Goal: Information Seeking & Learning: Learn about a topic

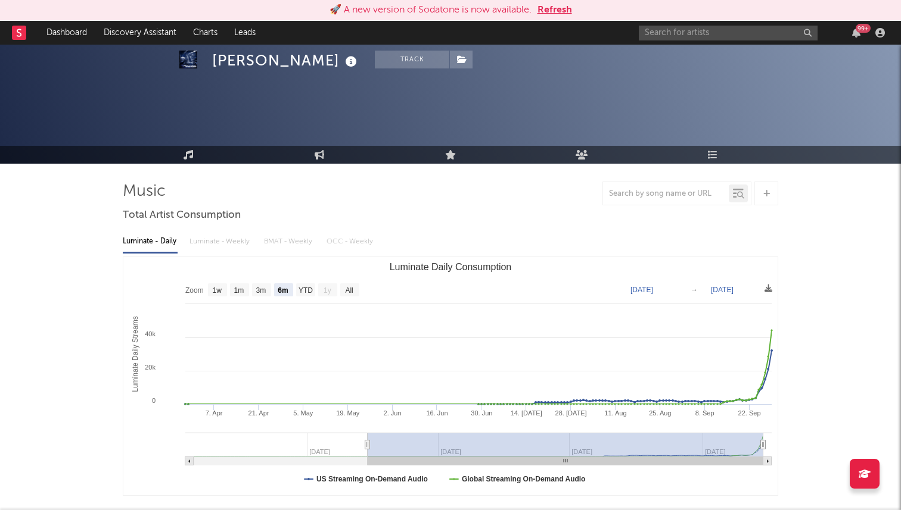
select select "6m"
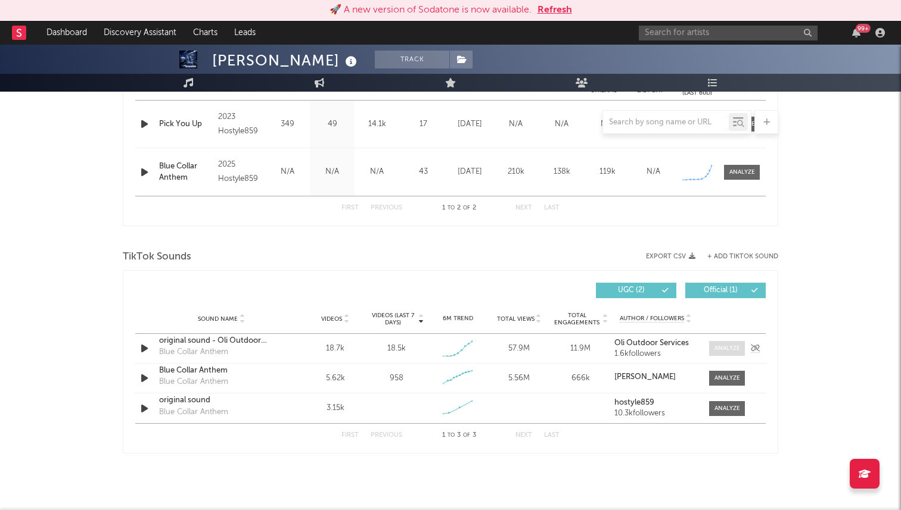
click at [723, 348] on div at bounding box center [727, 348] width 26 height 9
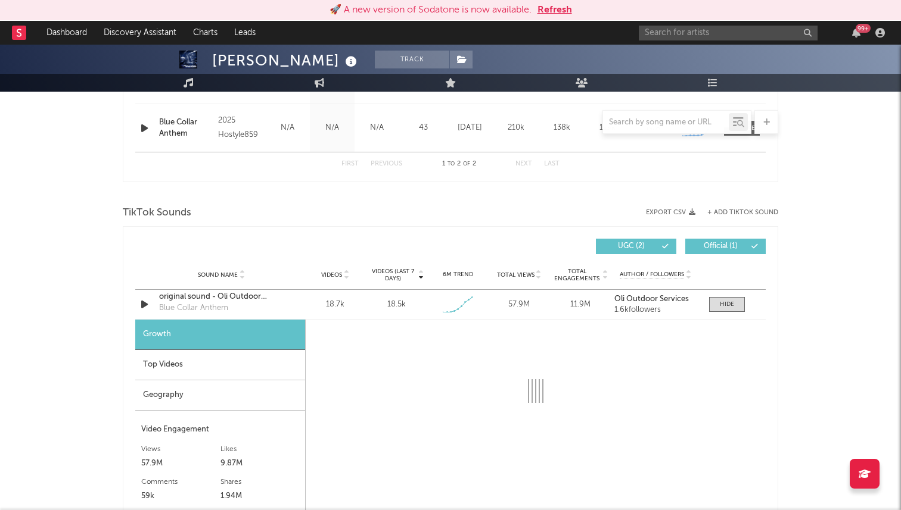
select select "1w"
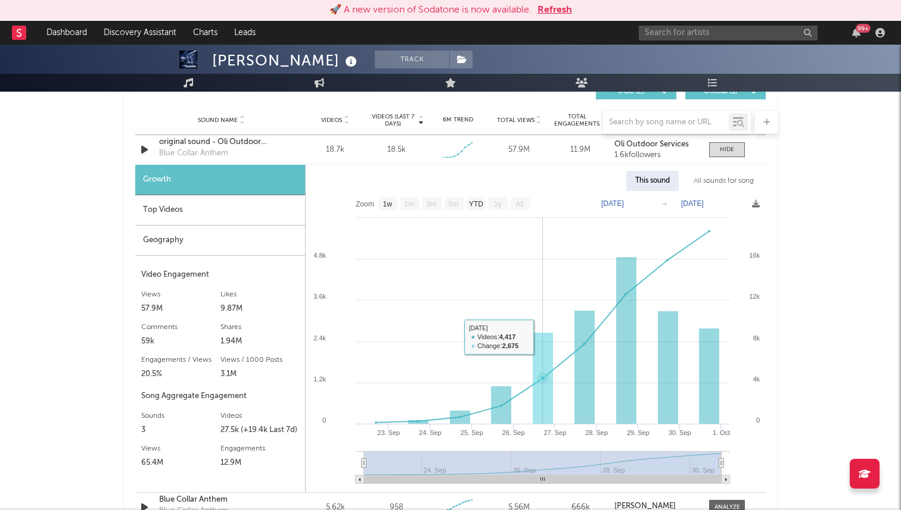
scroll to position [711, 0]
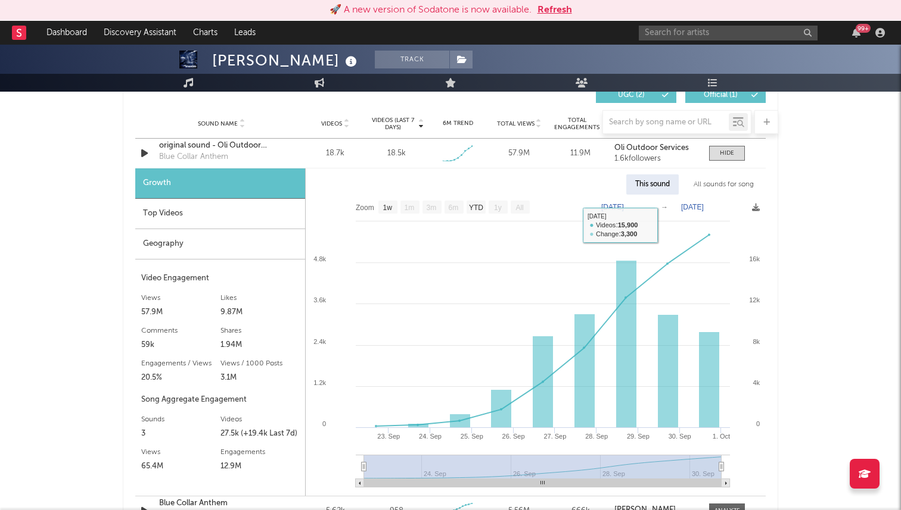
click at [740, 180] on div "All sounds for song" at bounding box center [723, 185] width 78 height 20
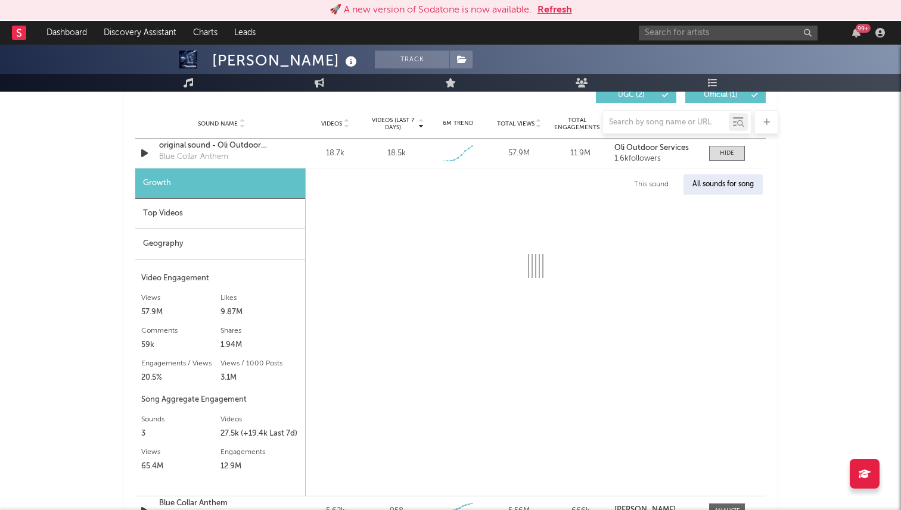
select select "1w"
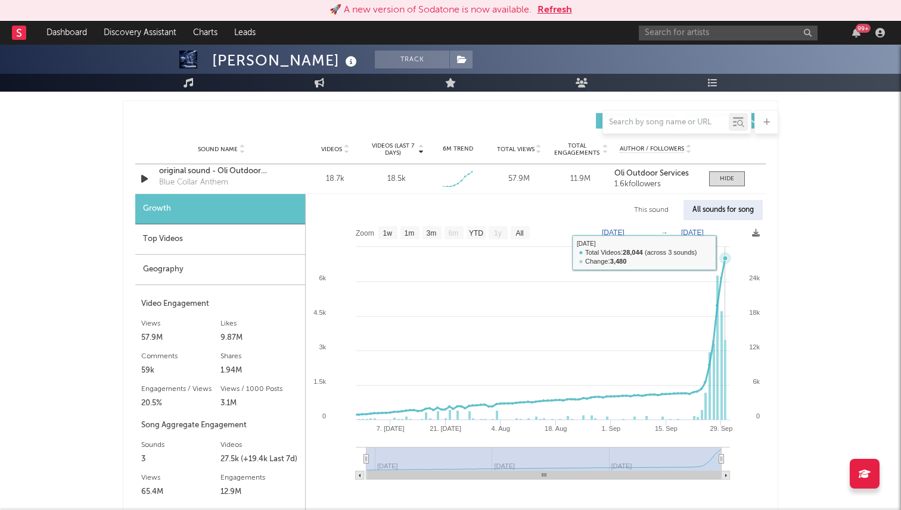
scroll to position [684, 0]
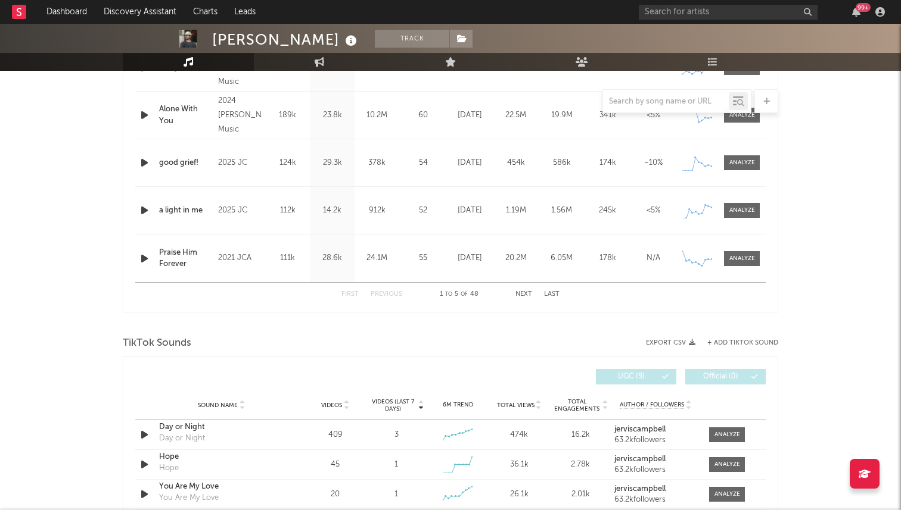
select select "6m"
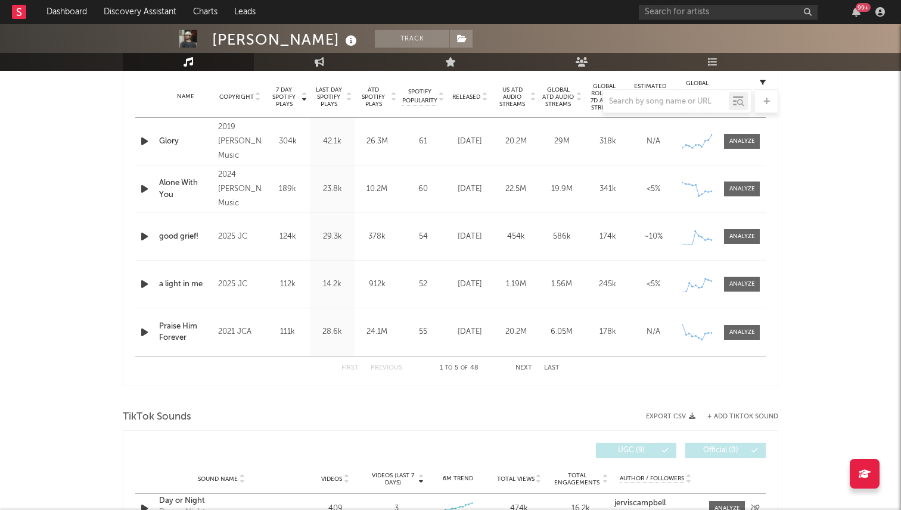
scroll to position [409, 0]
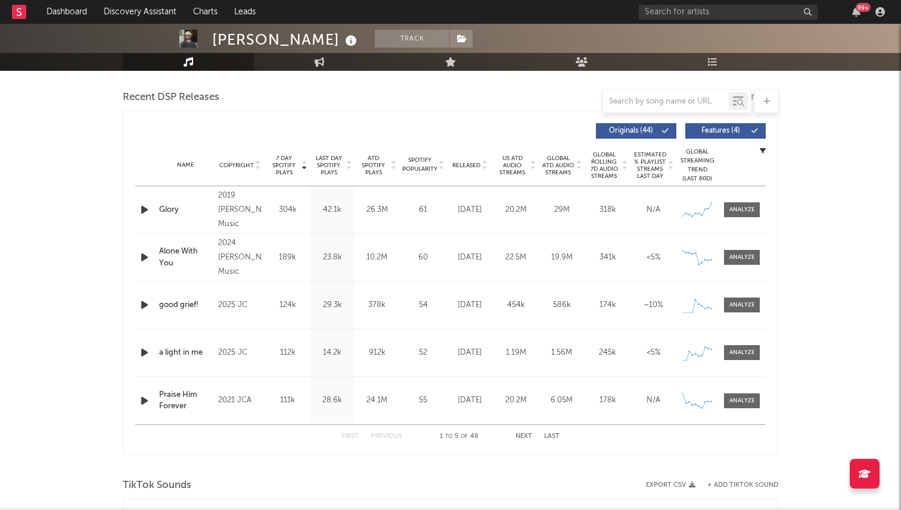
click at [284, 169] on span "7 Day Spotify Plays" at bounding box center [284, 165] width 32 height 21
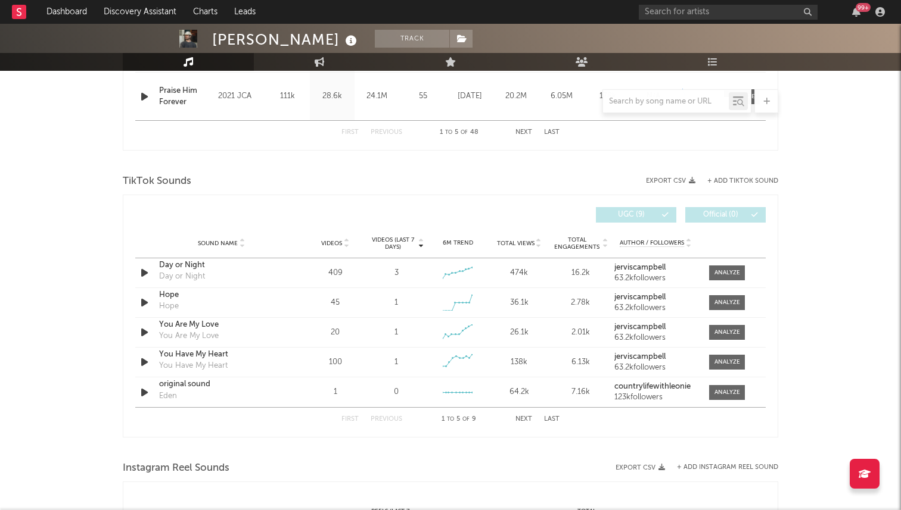
scroll to position [778, 0]
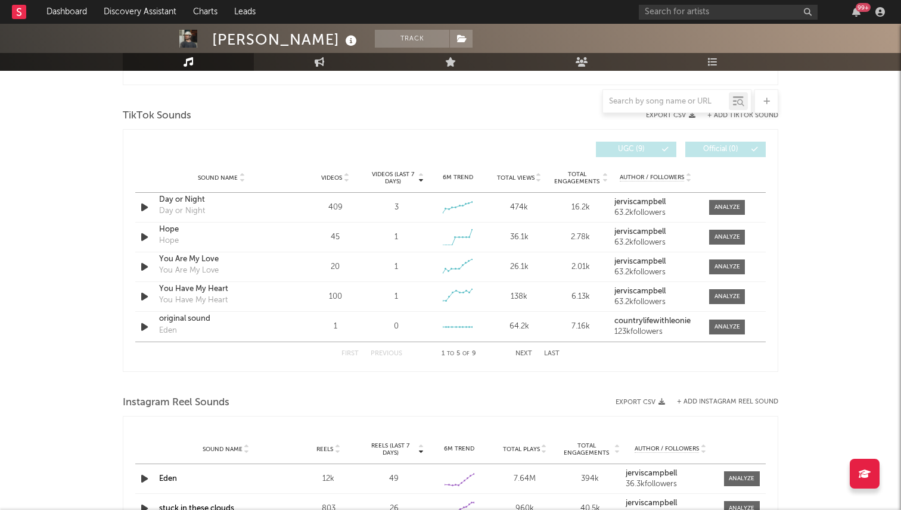
click at [520, 355] on button "Next" at bounding box center [523, 354] width 17 height 7
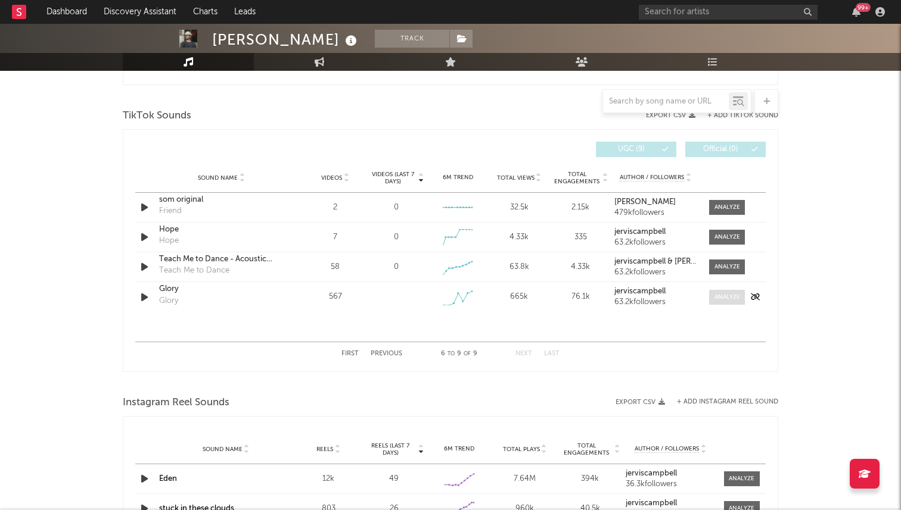
click at [711, 298] on span at bounding box center [727, 297] width 36 height 15
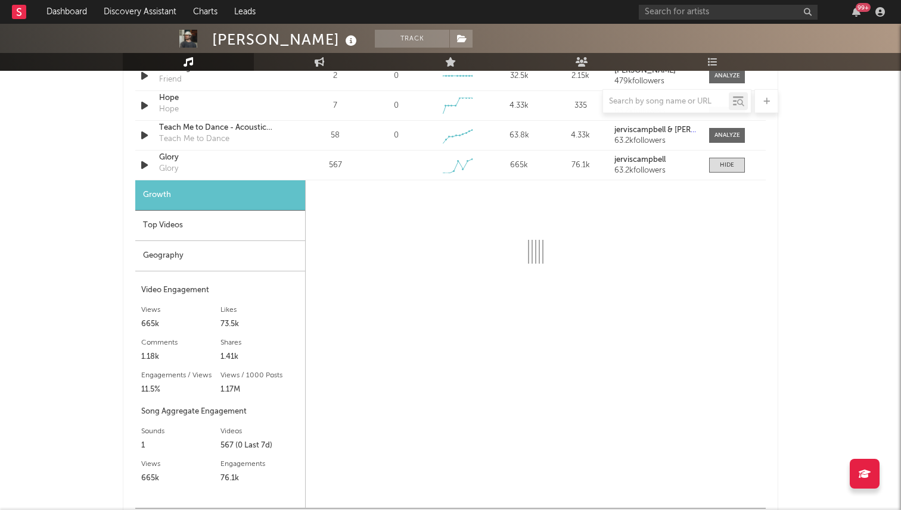
scroll to position [903, 0]
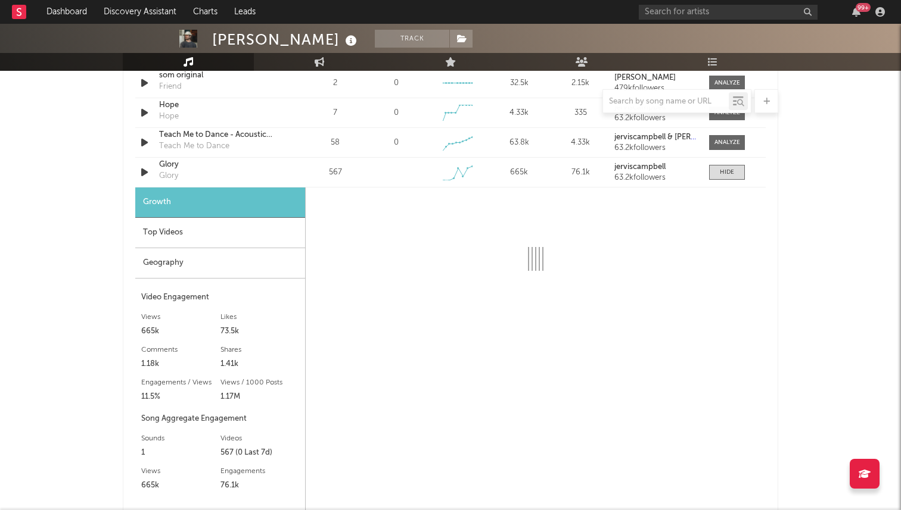
click at [217, 259] on div "Geography" at bounding box center [220, 263] width 170 height 30
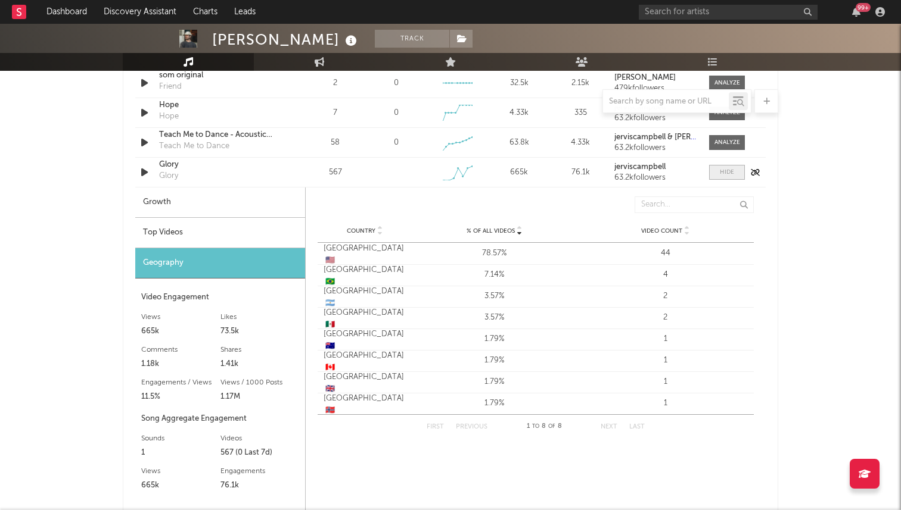
click at [732, 173] on div at bounding box center [727, 172] width 14 height 9
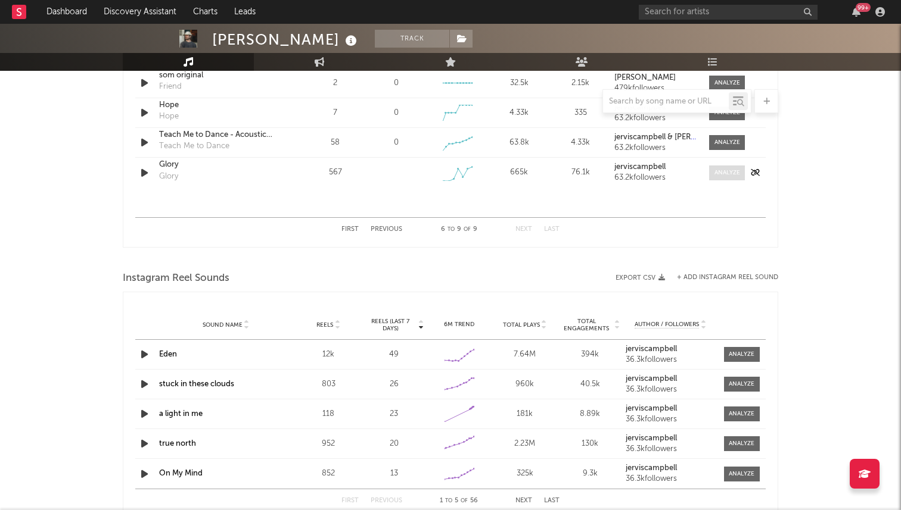
click at [721, 175] on div at bounding box center [727, 173] width 26 height 9
select select "6m"
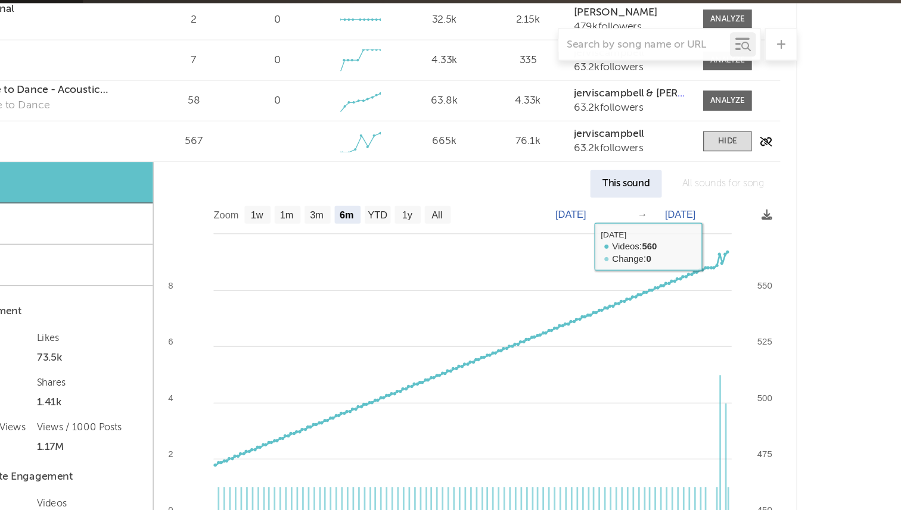
click at [719, 180] on div "Sound Name Glory Glory Videos 567 Videos (last 7 days) Weekly Growth % 6M Trend…" at bounding box center [450, 172] width 630 height 29
click at [720, 171] on div at bounding box center [727, 172] width 14 height 9
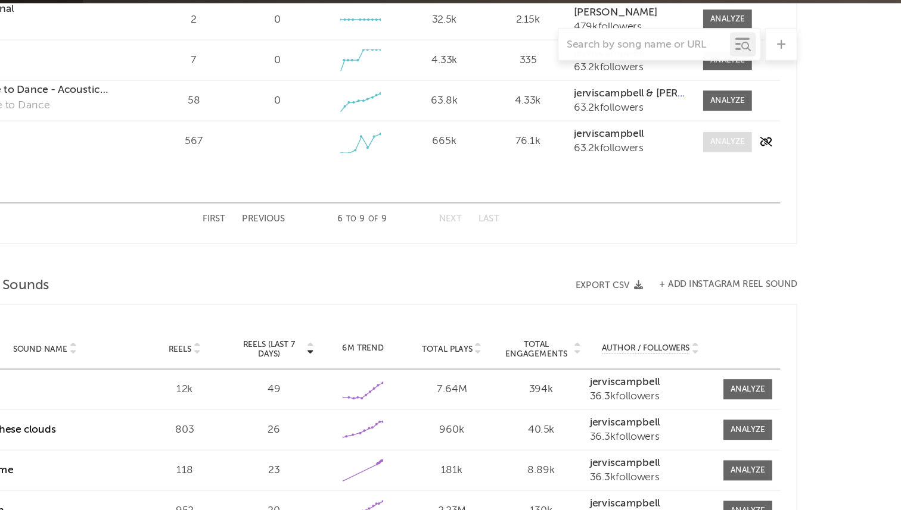
scroll to position [902, 0]
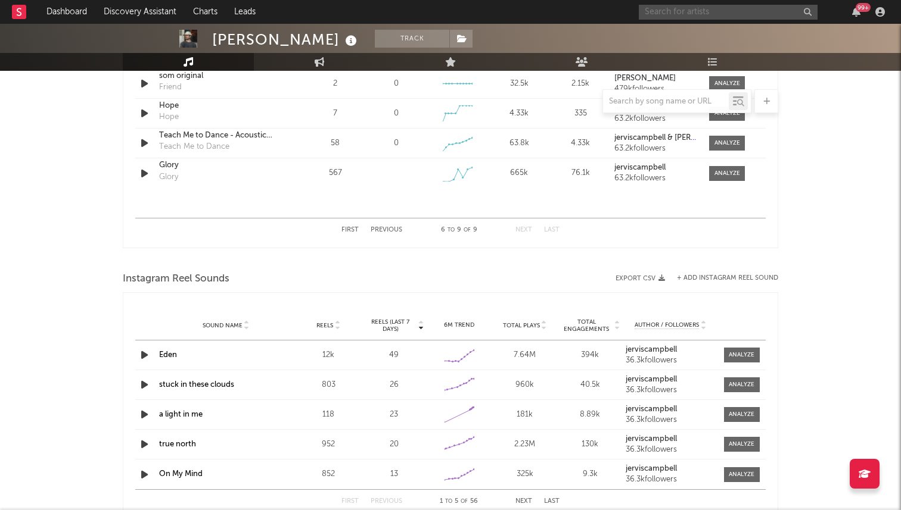
click at [656, 11] on input "text" at bounding box center [728, 12] width 179 height 15
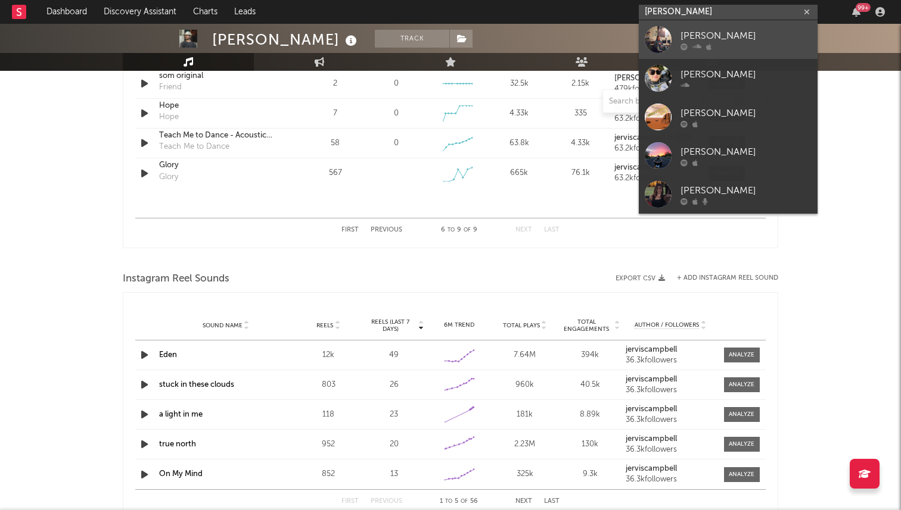
type input "haley joelle"
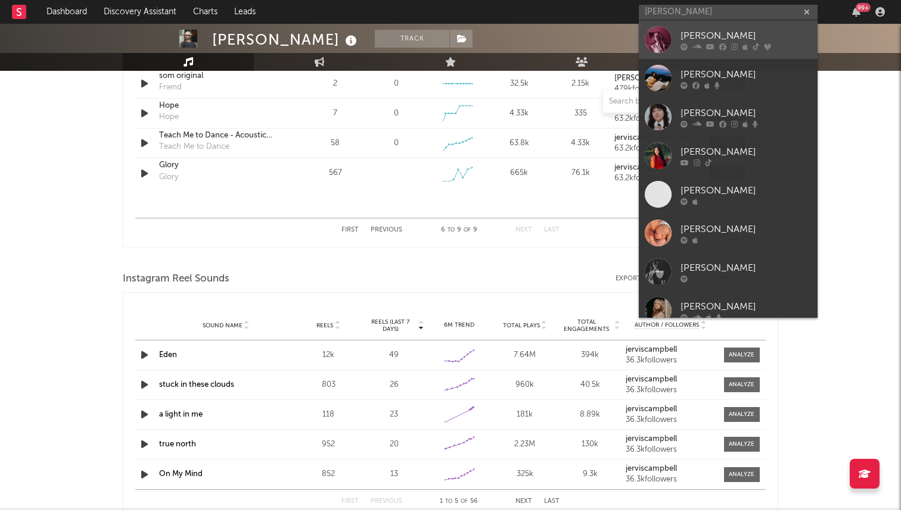
click at [655, 32] on div at bounding box center [657, 39] width 27 height 27
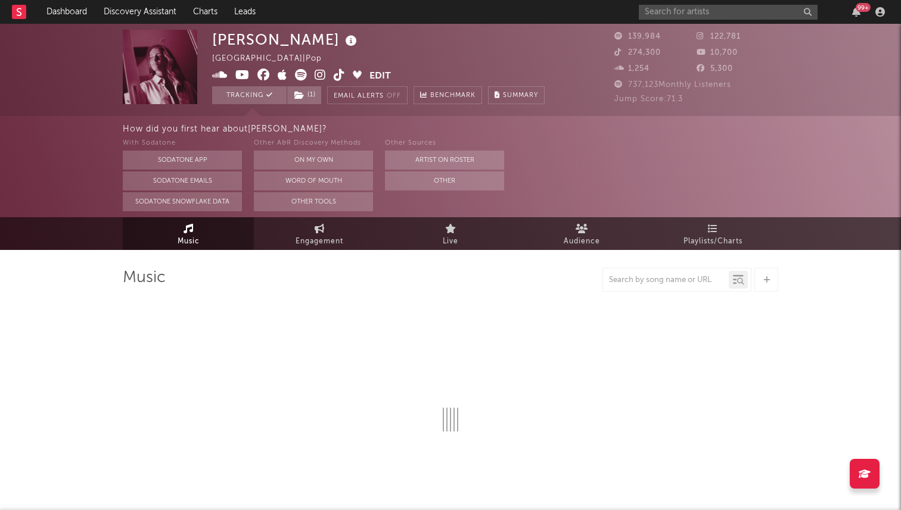
select select "6m"
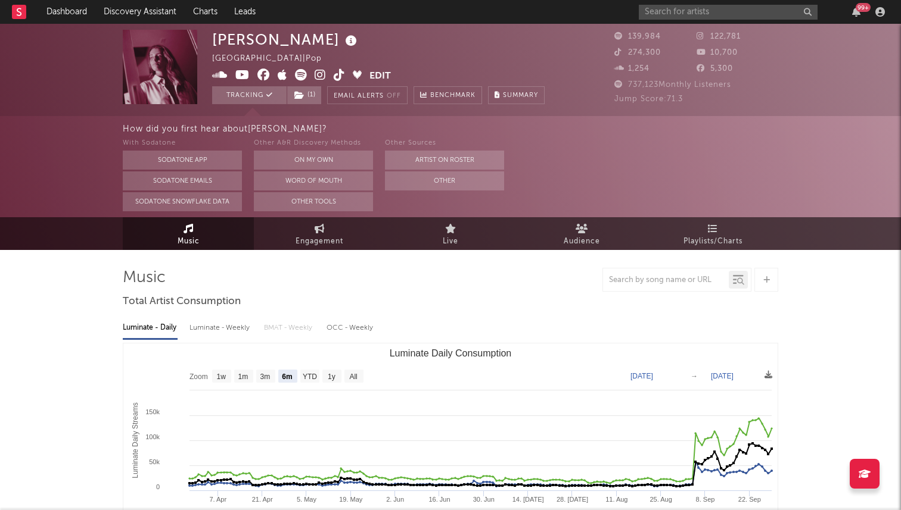
click at [323, 75] on icon at bounding box center [319, 75] width 11 height 12
click at [336, 79] on icon at bounding box center [339, 75] width 11 height 12
click at [293, 242] on link "Engagement" at bounding box center [319, 233] width 131 height 33
select select "1w"
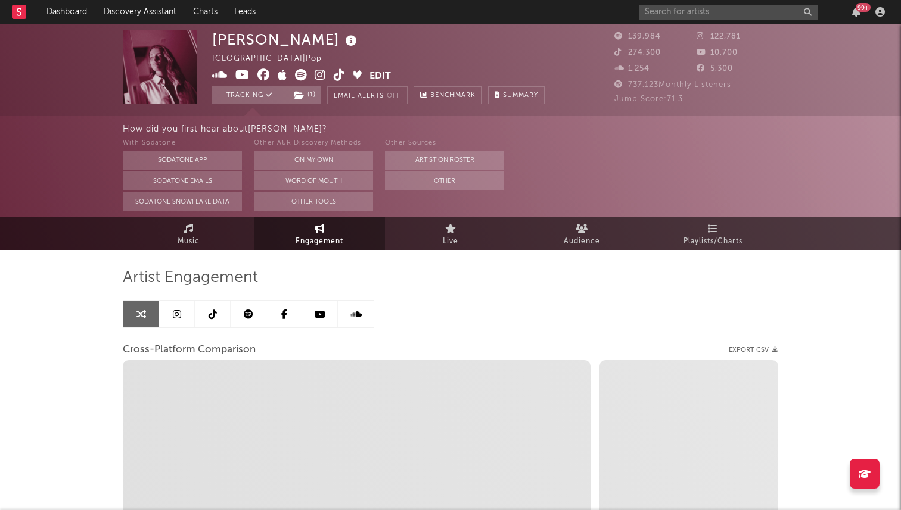
click at [206, 316] on link at bounding box center [213, 314] width 36 height 27
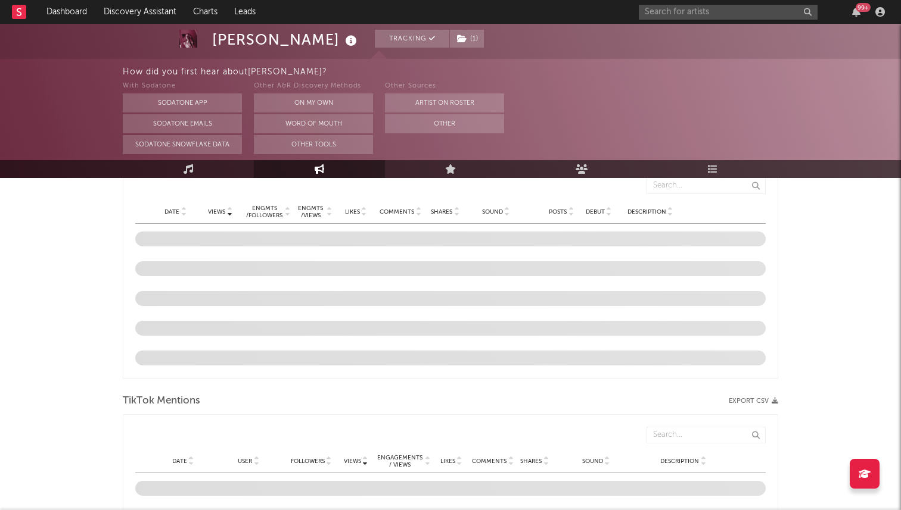
select select "6m"
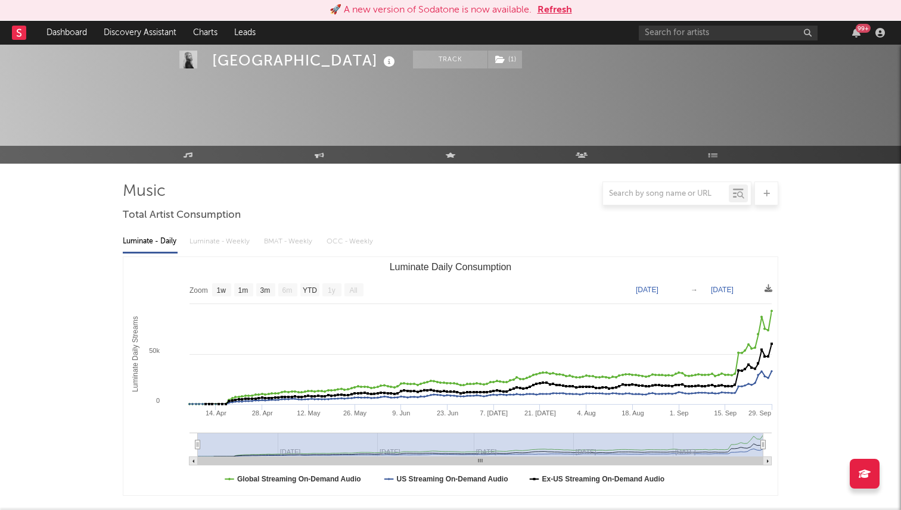
select select "1w"
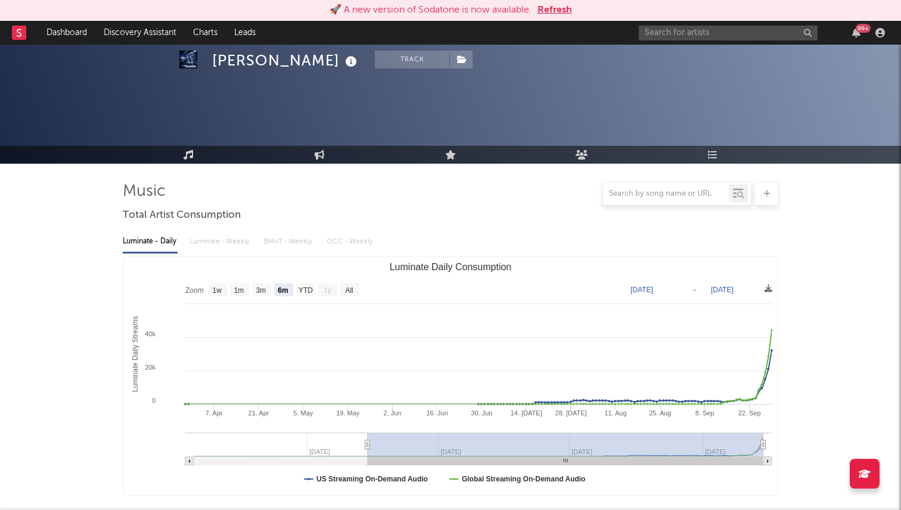
select select "6m"
select select "1w"
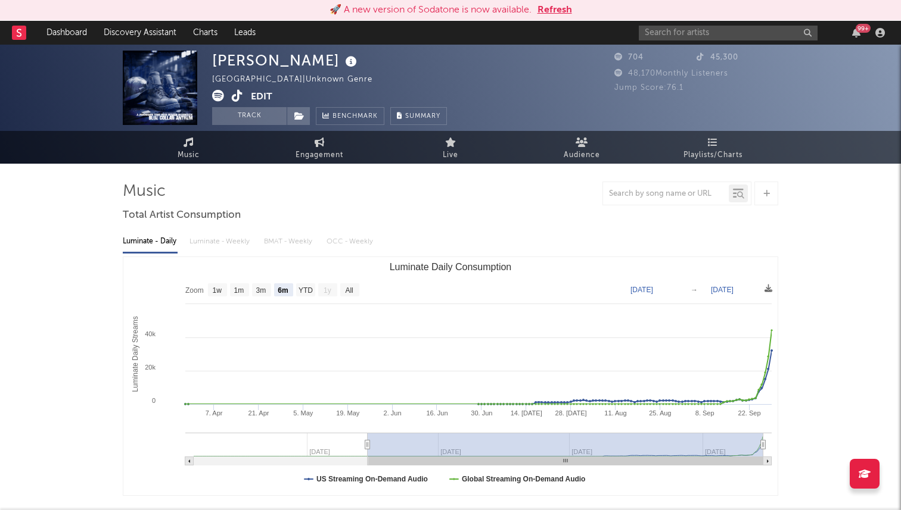
click at [236, 96] on icon at bounding box center [237, 96] width 11 height 12
click at [233, 94] on icon at bounding box center [237, 96] width 11 height 12
click at [257, 93] on button "Edit" at bounding box center [261, 97] width 21 height 15
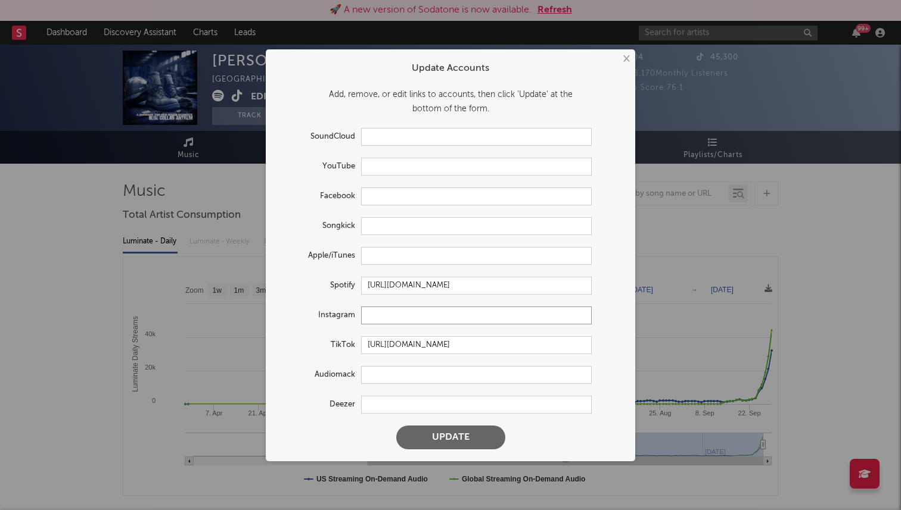
click at [384, 313] on input "text" at bounding box center [476, 316] width 231 height 18
click at [396, 426] on button "Update" at bounding box center [450, 438] width 109 height 24
paste input "https://www.instagram.com/redriverredneck1993?igsh=cnczZjhudXkwNGFv"
type input "https://www.instagram.com/redriverredneck1993?igsh=cnczZjhudXkwNGFv"
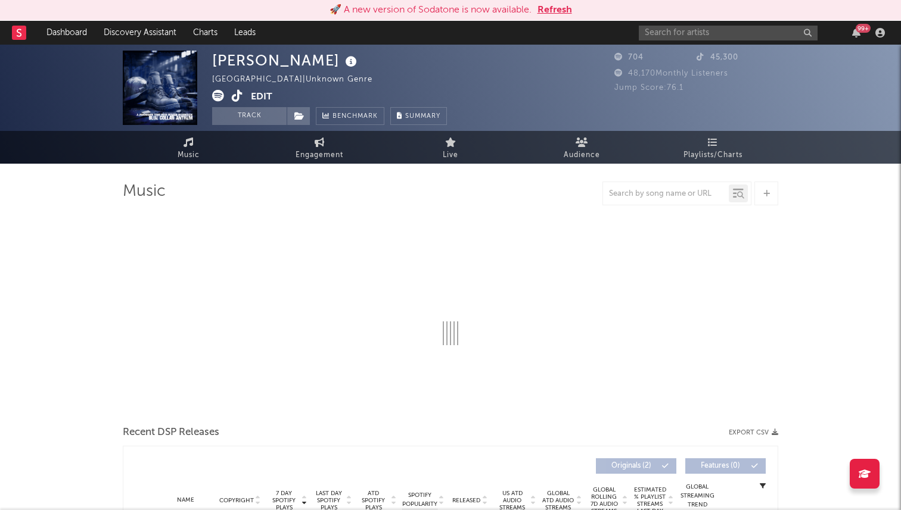
select select "6m"
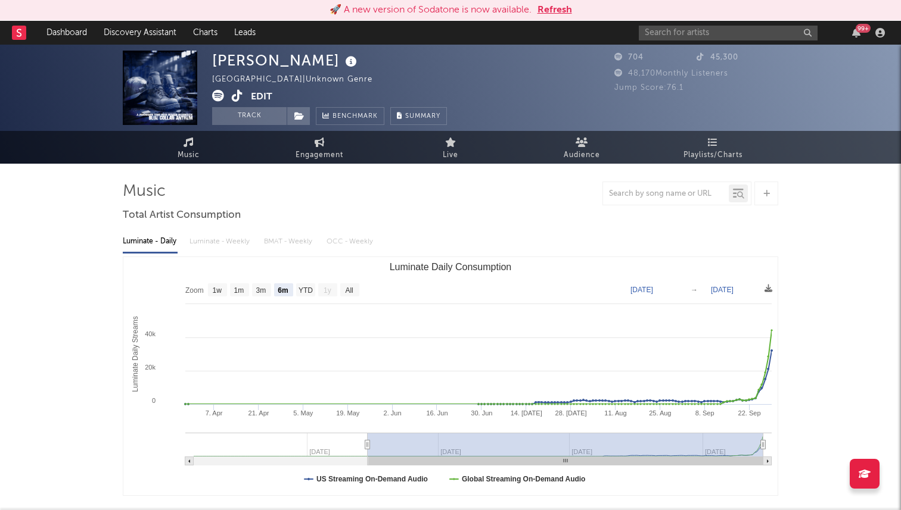
click at [257, 95] on button "Edit" at bounding box center [261, 97] width 21 height 15
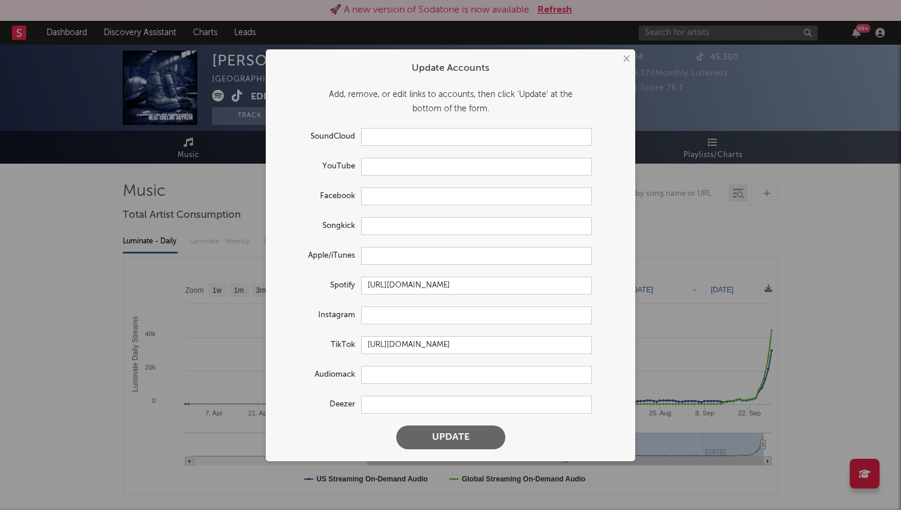
click at [376, 327] on form "Update Accounts Add, remove, or edit links to accounts, then click 'Update' at …" at bounding box center [450, 255] width 357 height 400
click at [376, 316] on input "text" at bounding box center [476, 316] width 231 height 18
paste input "https://www.instagram.com/redriverredneck1993?igsh=cnczZjhudXkwNGFv"
type input "https://www.instagram.com/redriverredneck1993?igsh=cnczZjhudXkwNGFv"
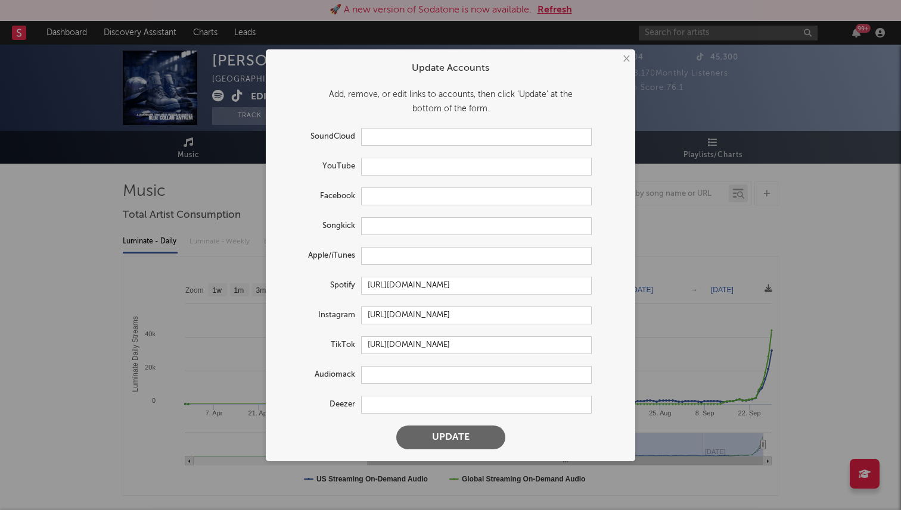
scroll to position [0, 0]
click at [456, 428] on button "Update" at bounding box center [450, 438] width 109 height 24
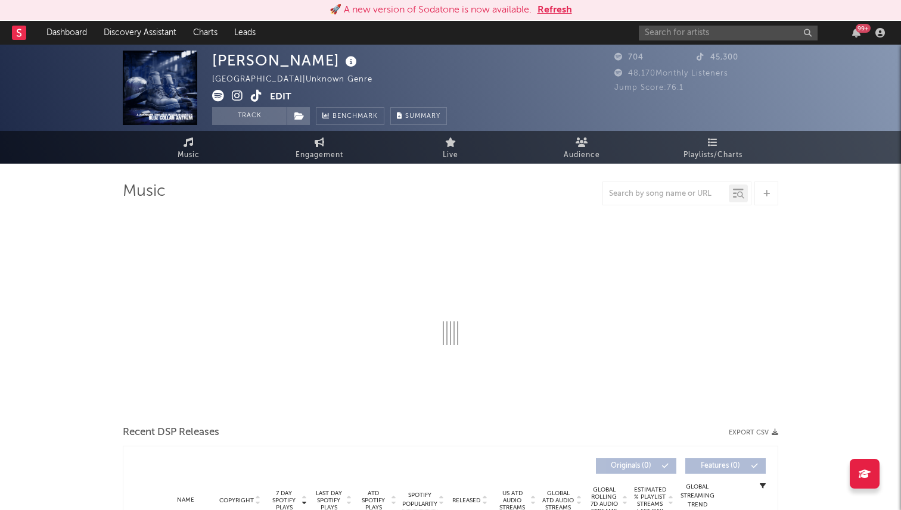
select select "6m"
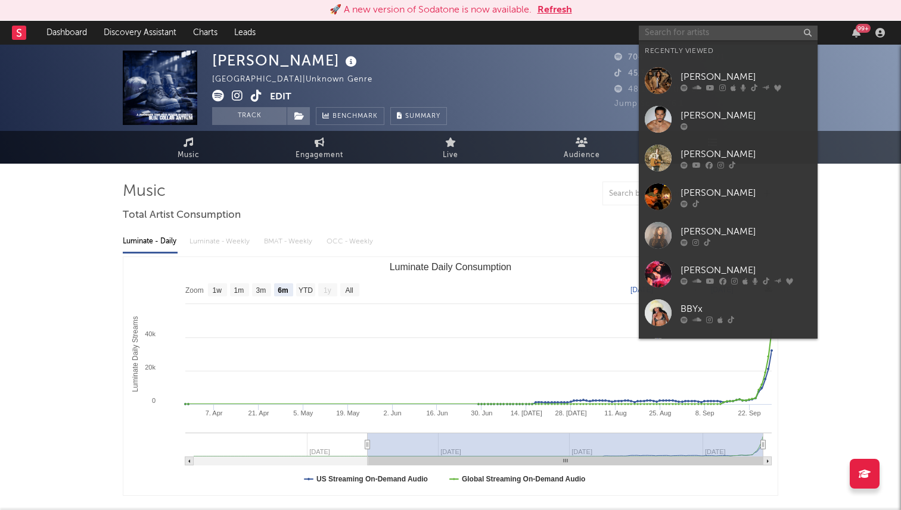
click at [671, 32] on input "text" at bounding box center [728, 33] width 179 height 15
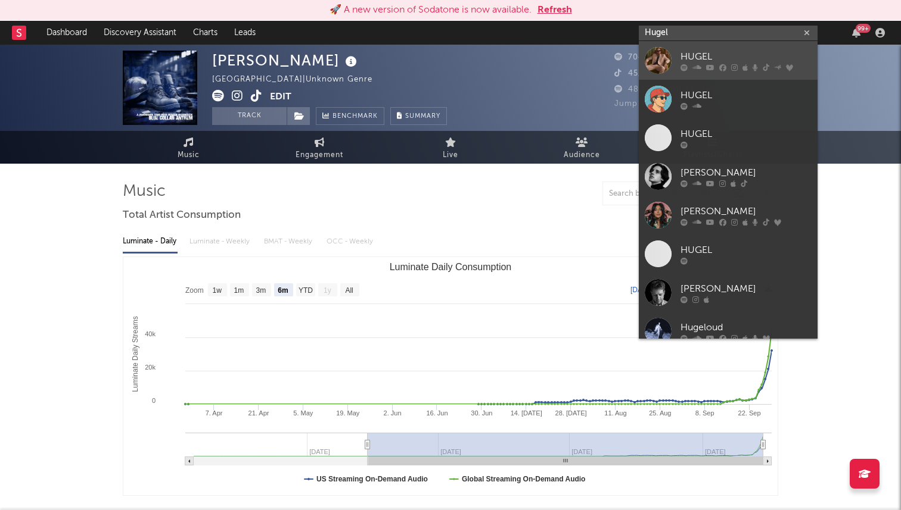
type input "Hugel"
click at [723, 57] on div "HUGEL" at bounding box center [745, 56] width 131 height 14
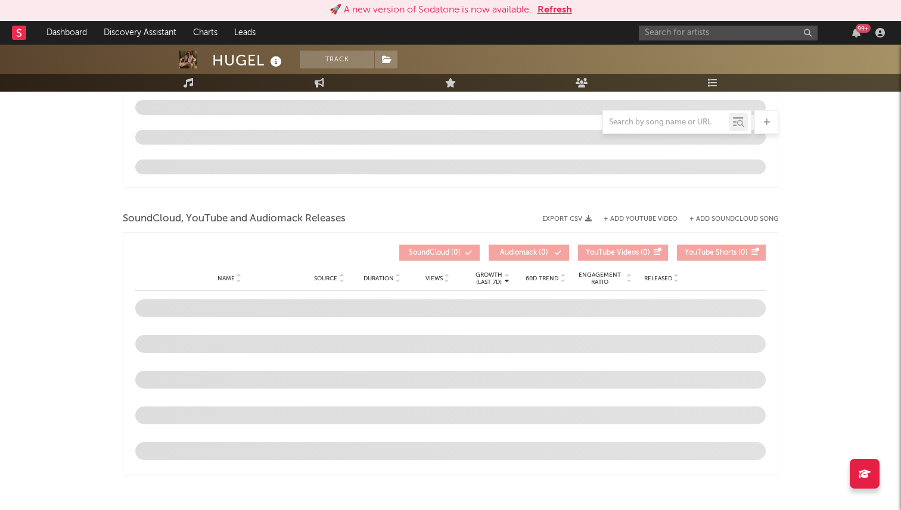
select select "6m"
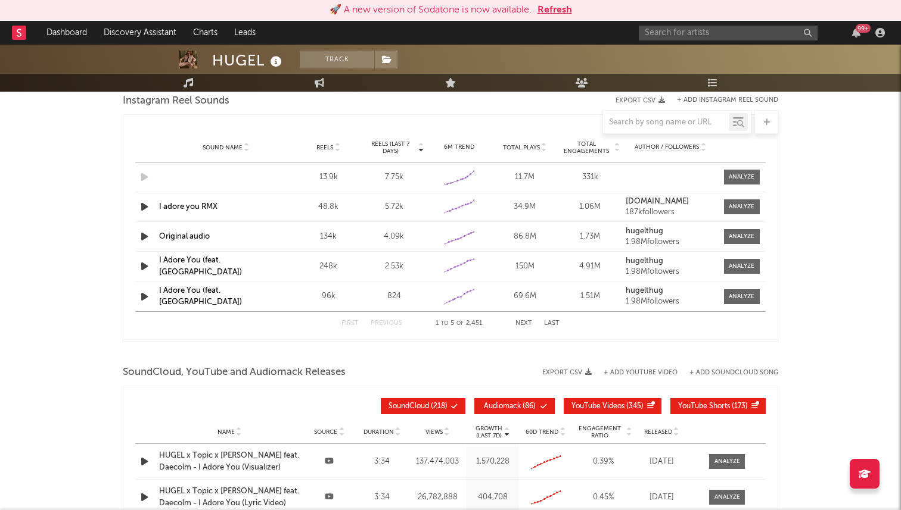
scroll to position [1125, 0]
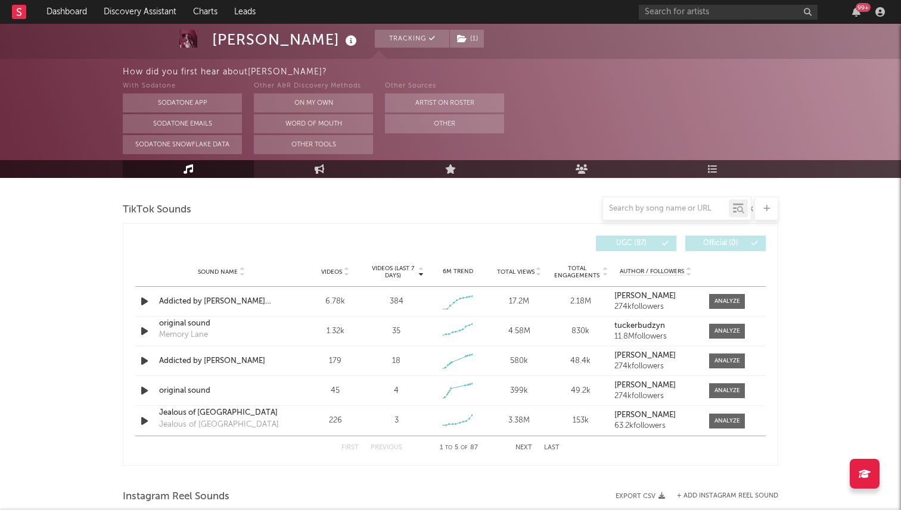
scroll to position [714, 0]
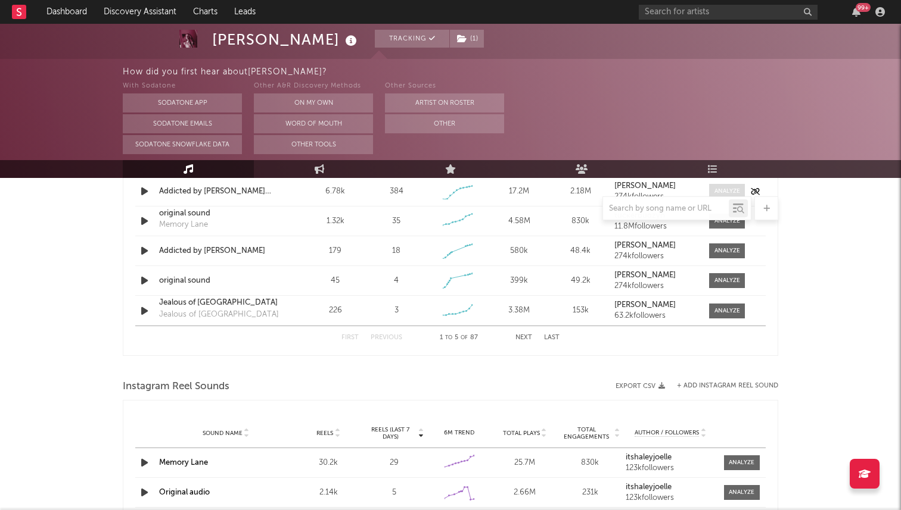
select select "6m"
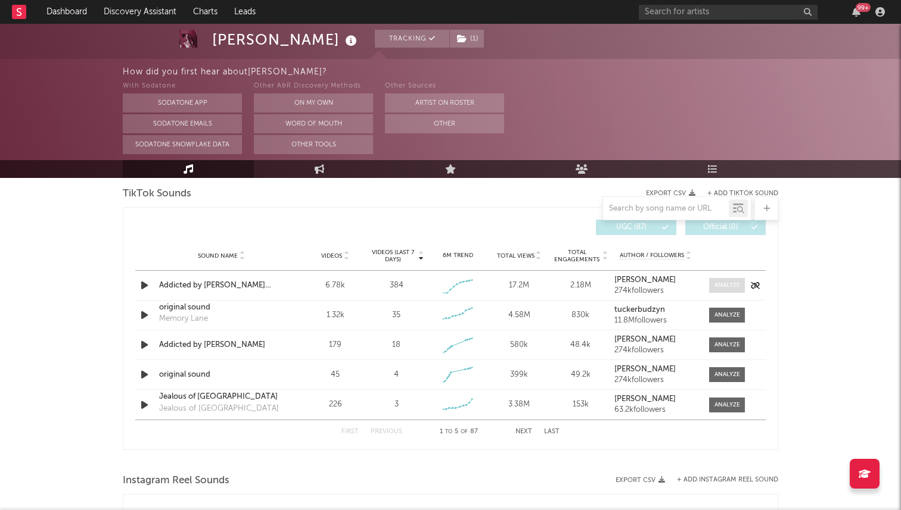
click at [733, 281] on div at bounding box center [727, 285] width 26 height 9
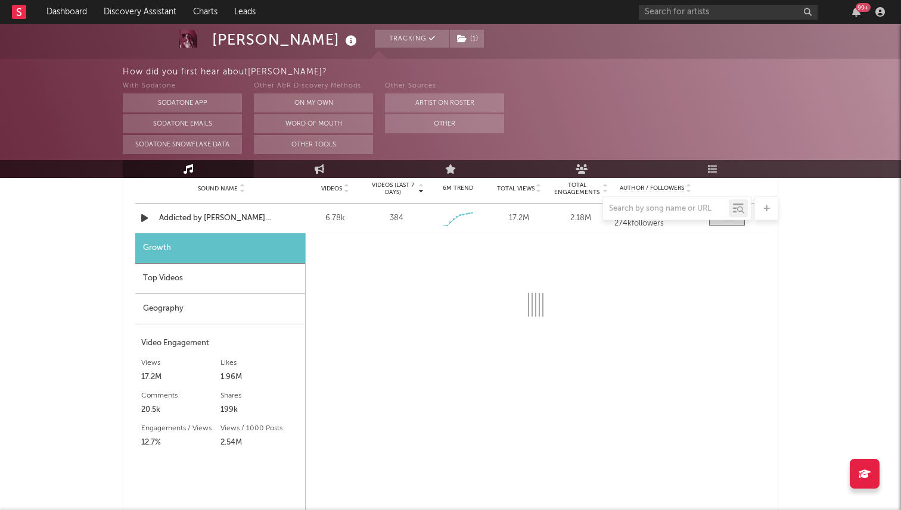
select select "1w"
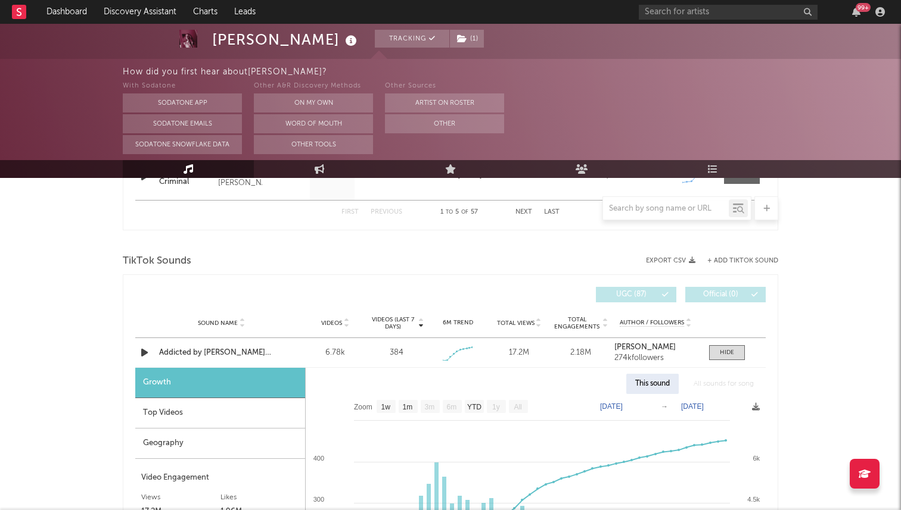
scroll to position [746, 0]
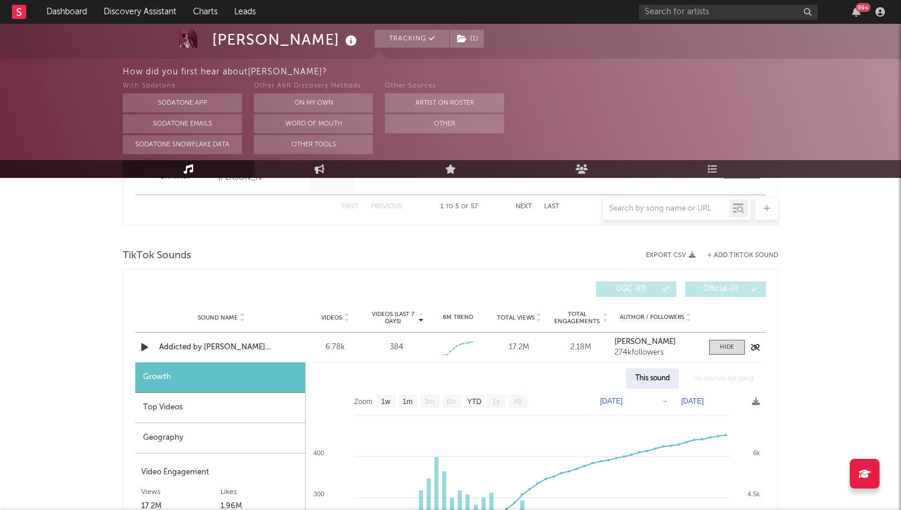
click at [207, 340] on div "Sound Name Addicted by Haley Joelle acoustic Videos 6.78k Videos (last 7 days) …" at bounding box center [450, 347] width 630 height 29
click at [211, 345] on div "Addicted by Haley Joelle acoustic" at bounding box center [221, 348] width 124 height 12
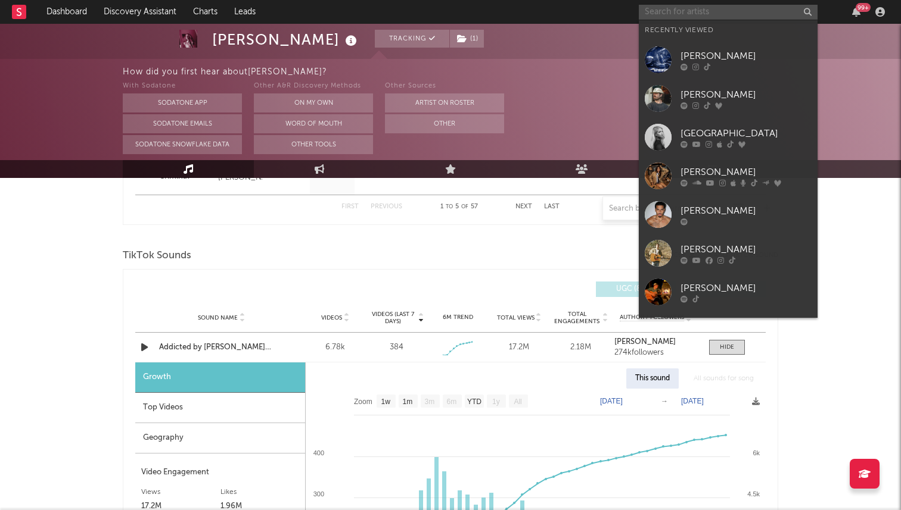
click at [657, 18] on input "text" at bounding box center [728, 12] width 179 height 15
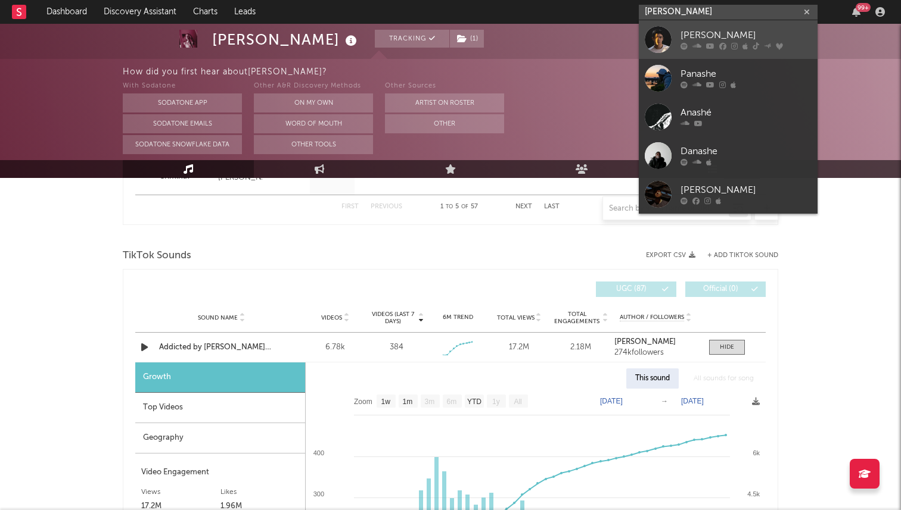
type input "ian asher"
click at [693, 34] on div "Ian Asher" at bounding box center [745, 36] width 131 height 14
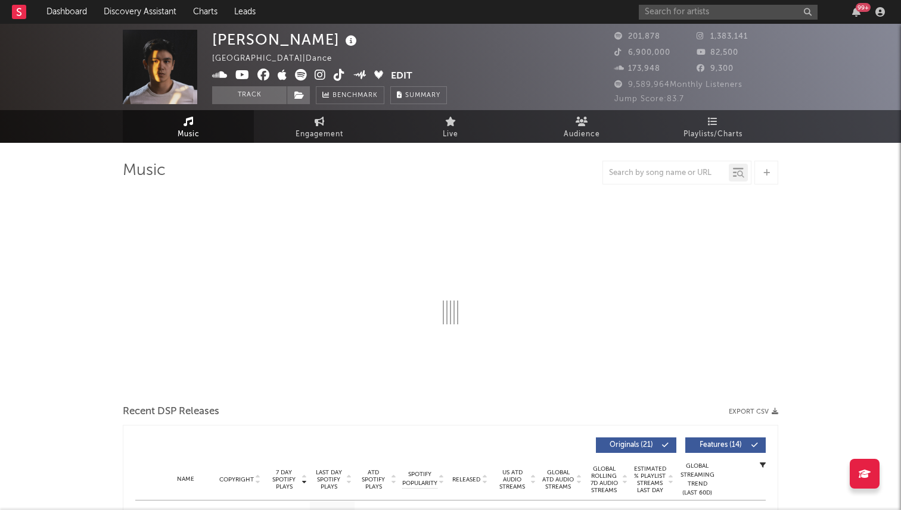
select select "6m"
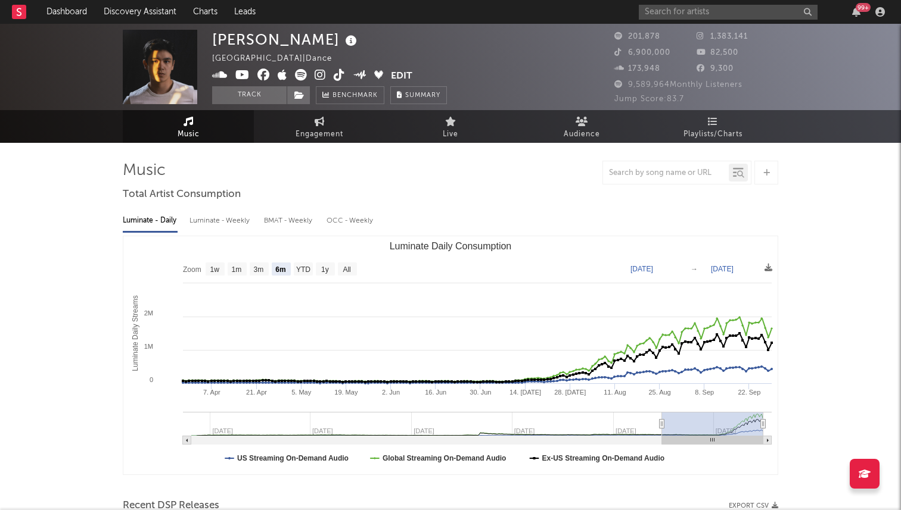
click at [343, 74] on icon at bounding box center [339, 75] width 11 height 12
click at [675, 15] on input "text" at bounding box center [728, 12] width 179 height 15
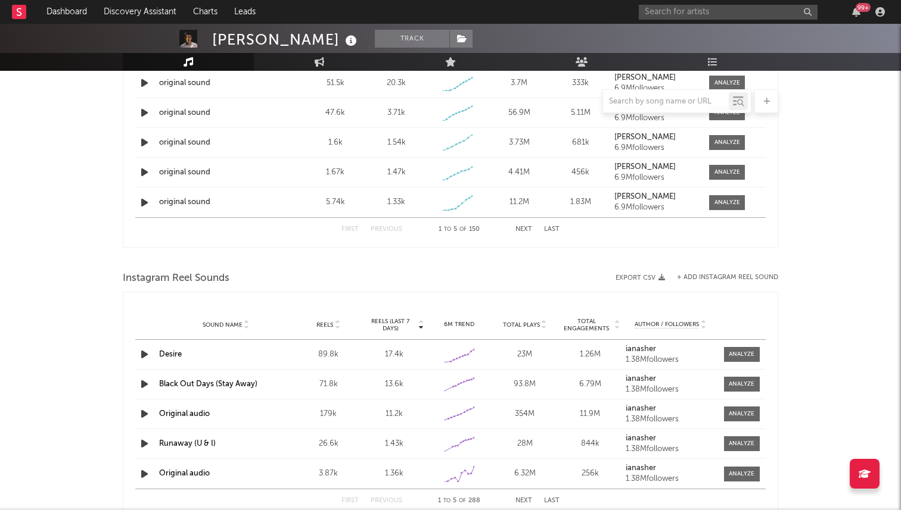
click at [449, 221] on div "First Previous 1 to 5 of 150 Next Last" at bounding box center [450, 229] width 218 height 23
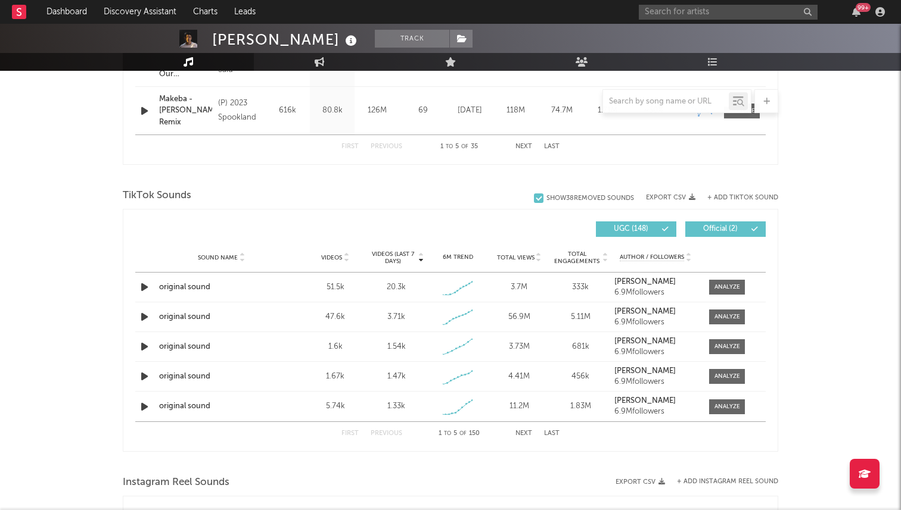
scroll to position [660, 0]
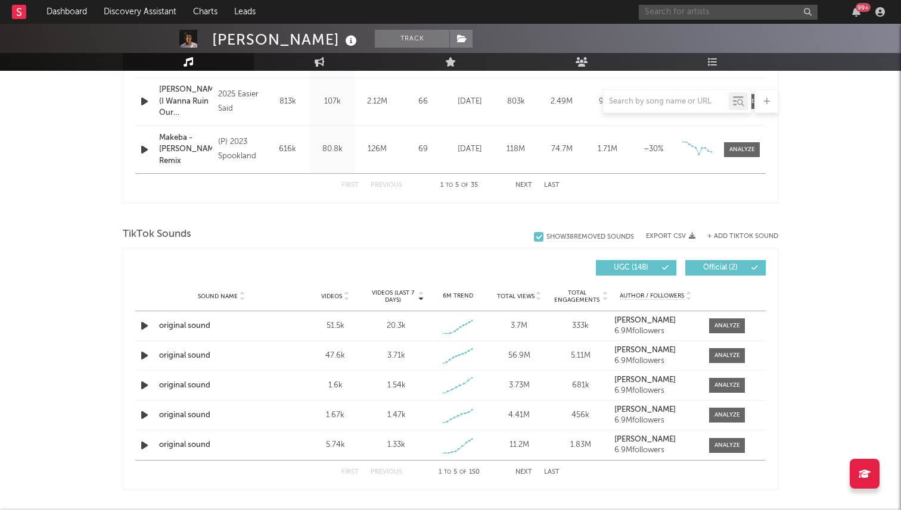
click at [689, 18] on input "text" at bounding box center [728, 12] width 179 height 15
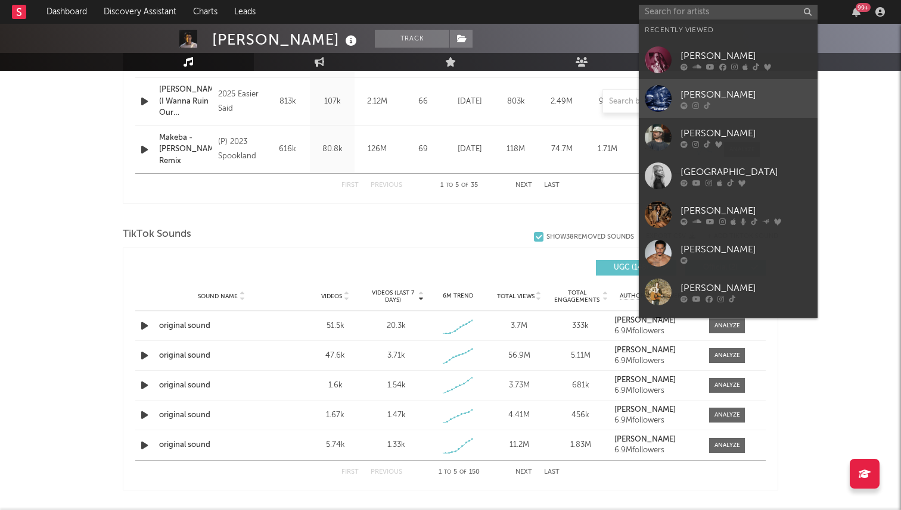
click at [647, 88] on div at bounding box center [657, 98] width 27 height 27
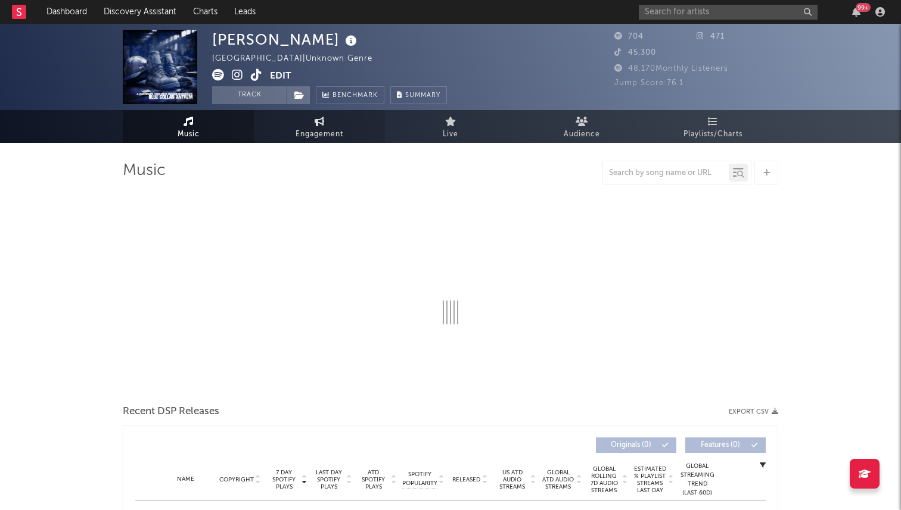
click at [319, 123] on icon at bounding box center [319, 122] width 10 height 10
select select "1w"
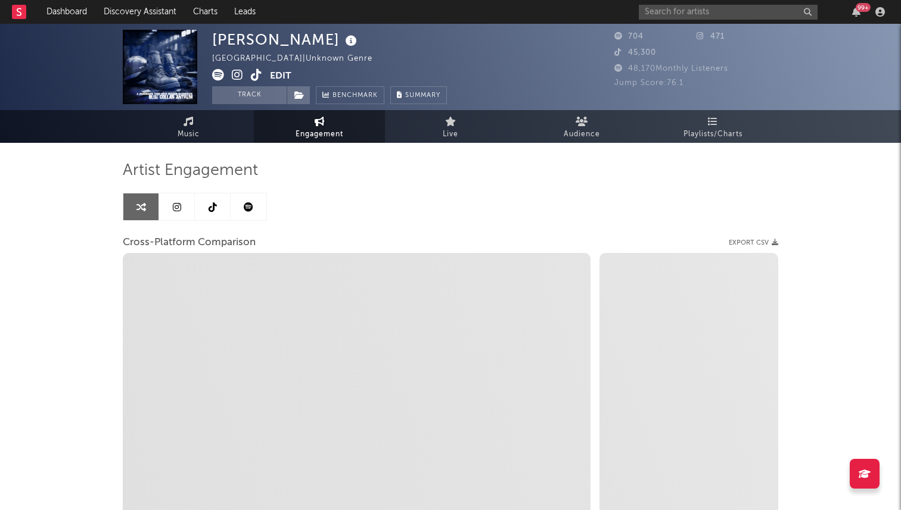
click at [176, 210] on icon at bounding box center [177, 208] width 8 height 10
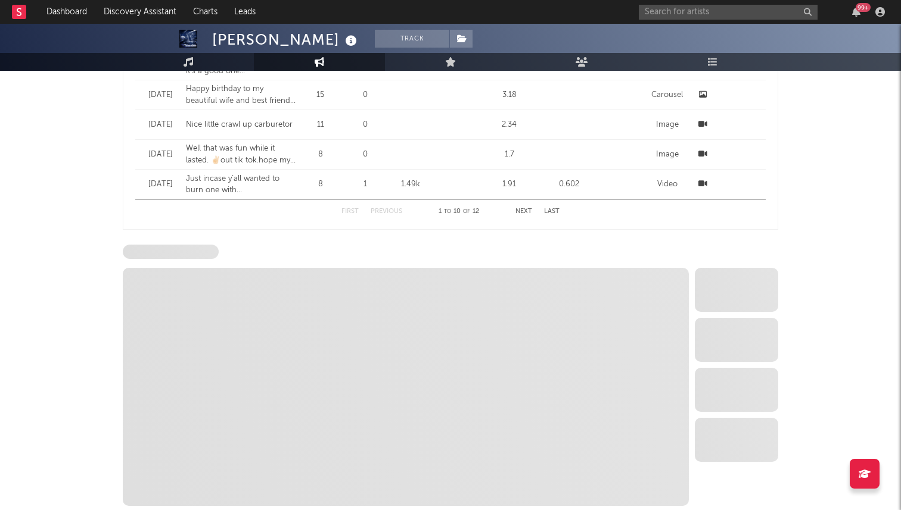
select select "1w"
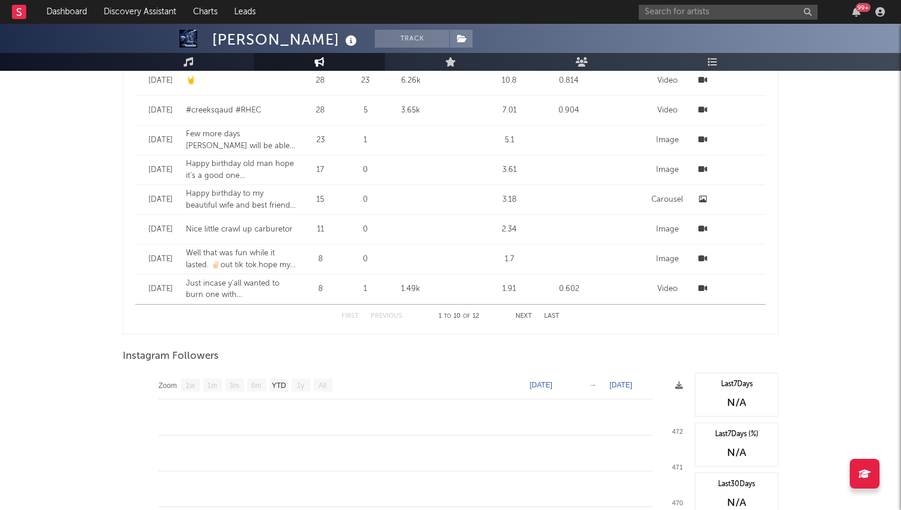
scroll to position [300, 0]
